Goal: Information Seeking & Learning: Learn about a topic

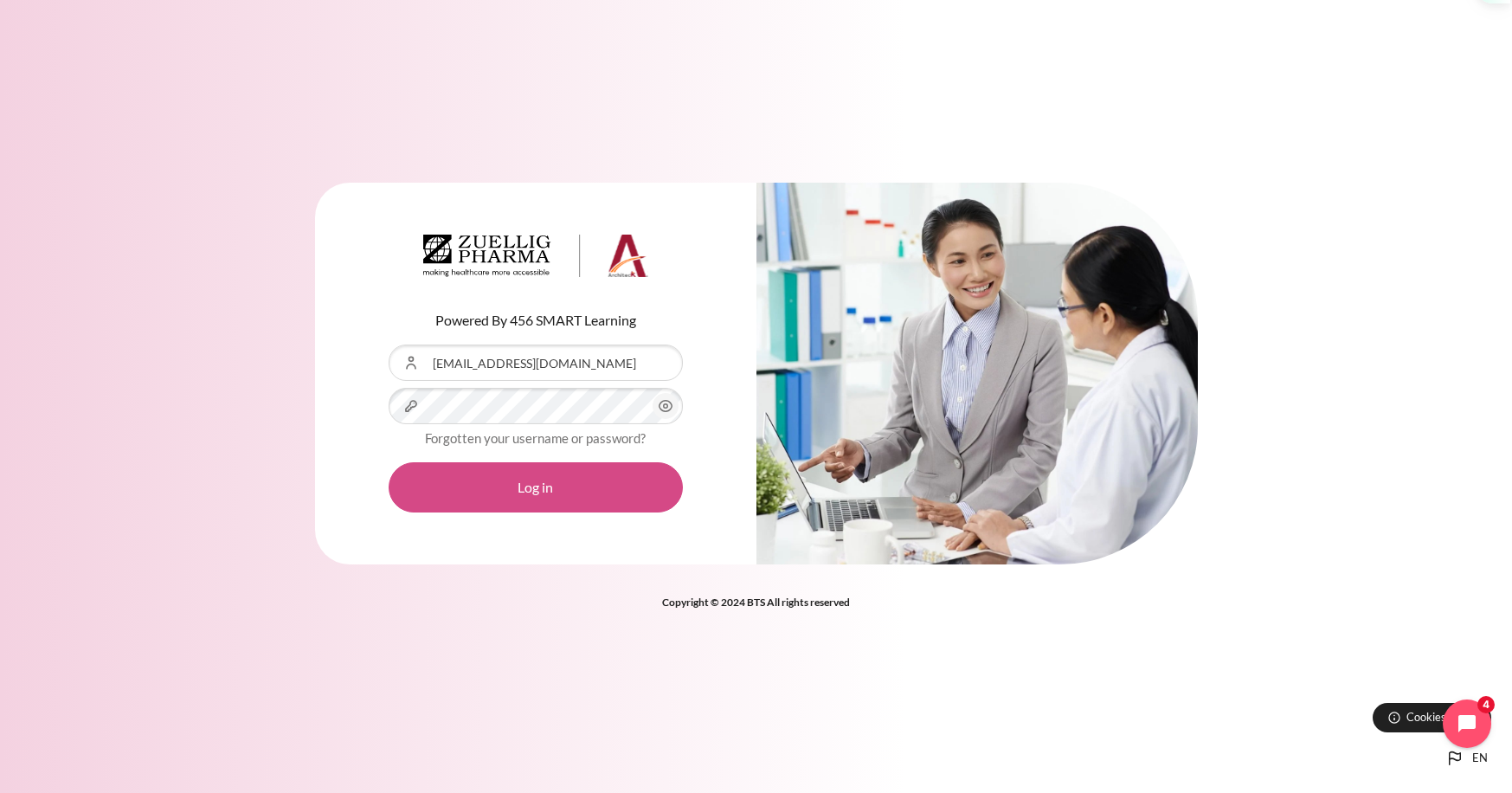
click at [541, 469] on button "Log in" at bounding box center [535, 488] width 294 height 50
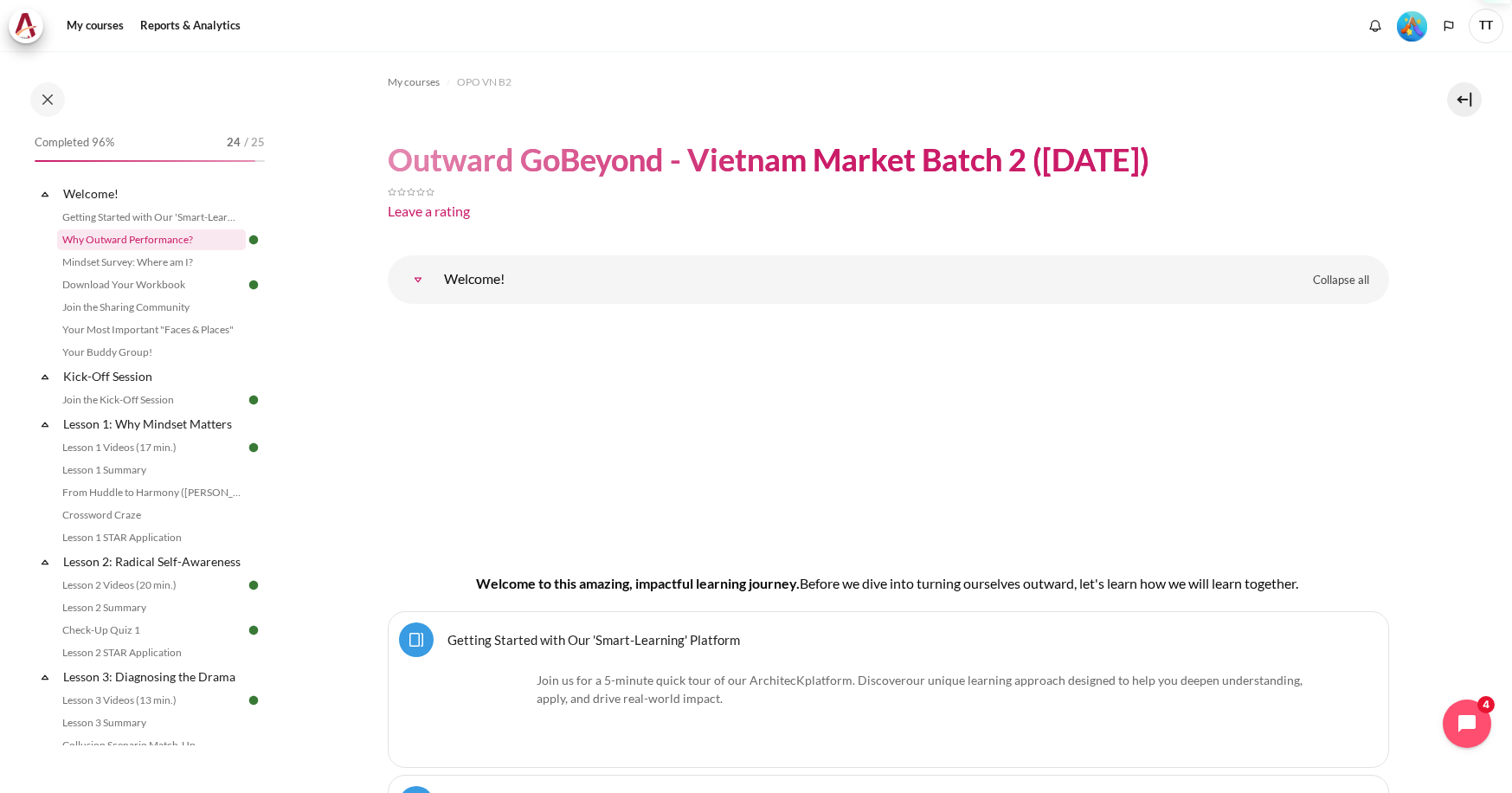
click at [205, 244] on link "Why Outward Performance?" at bounding box center [151, 240] width 189 height 20
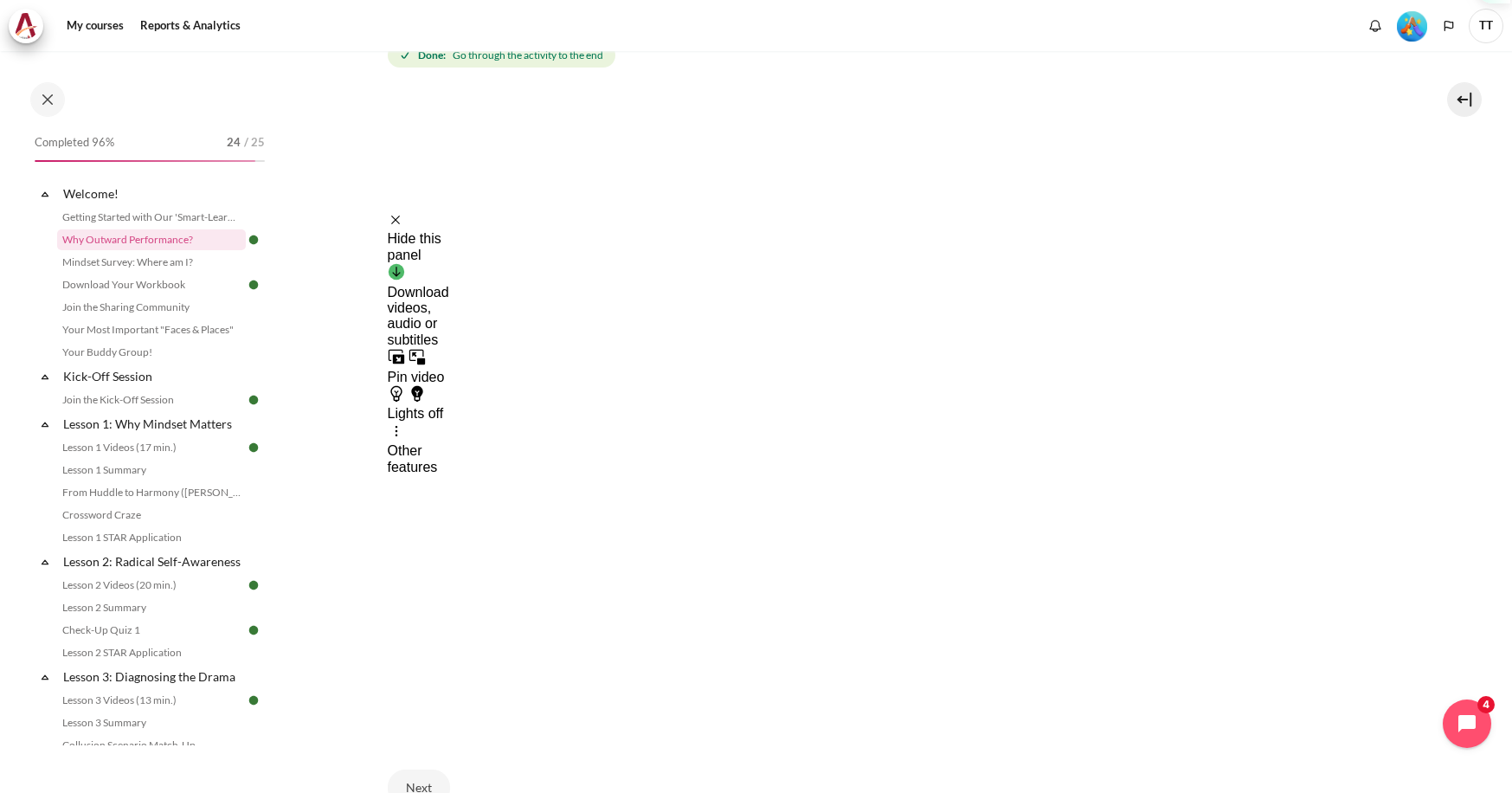
scroll to position [332, 0]
